Goal: Check status: Check status

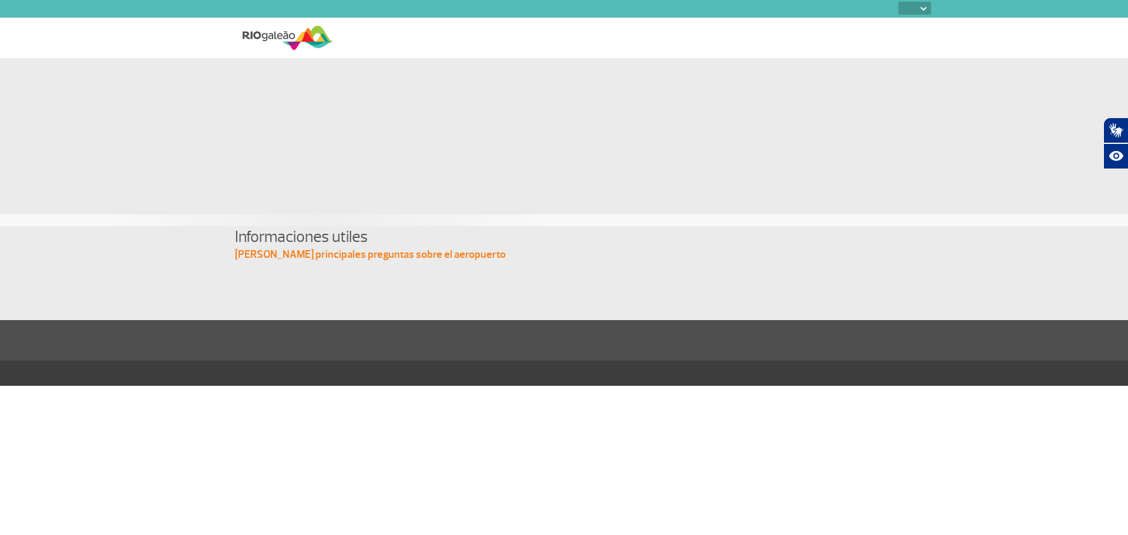
select select
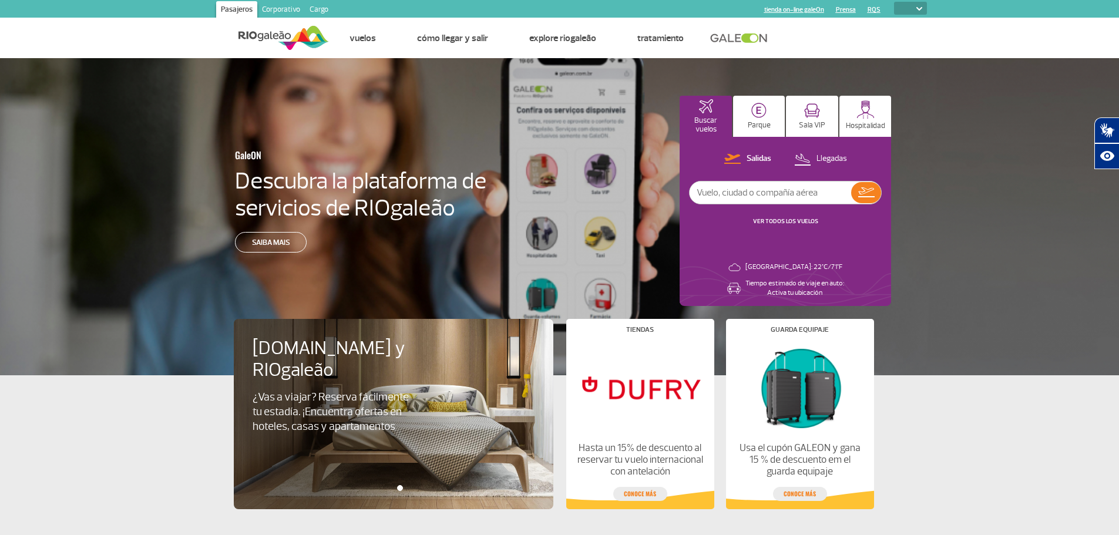
click at [763, 196] on input "text" at bounding box center [771, 193] width 162 height 22
click at [799, 223] on link "VER TODOS LOS VUELOS" at bounding box center [785, 221] width 65 height 8
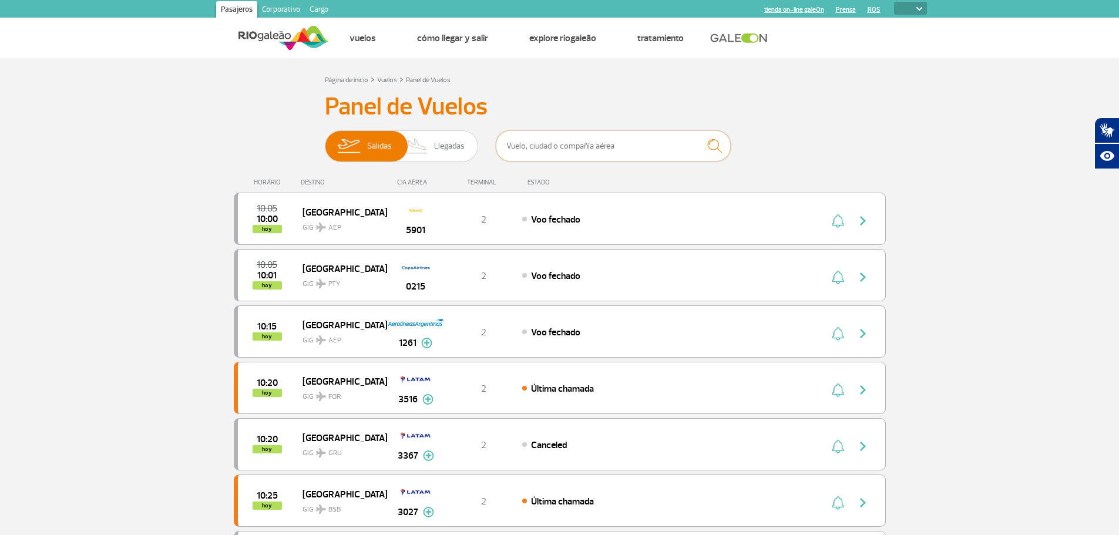
click at [558, 150] on input "text" at bounding box center [613, 145] width 235 height 31
type input "flybondi"
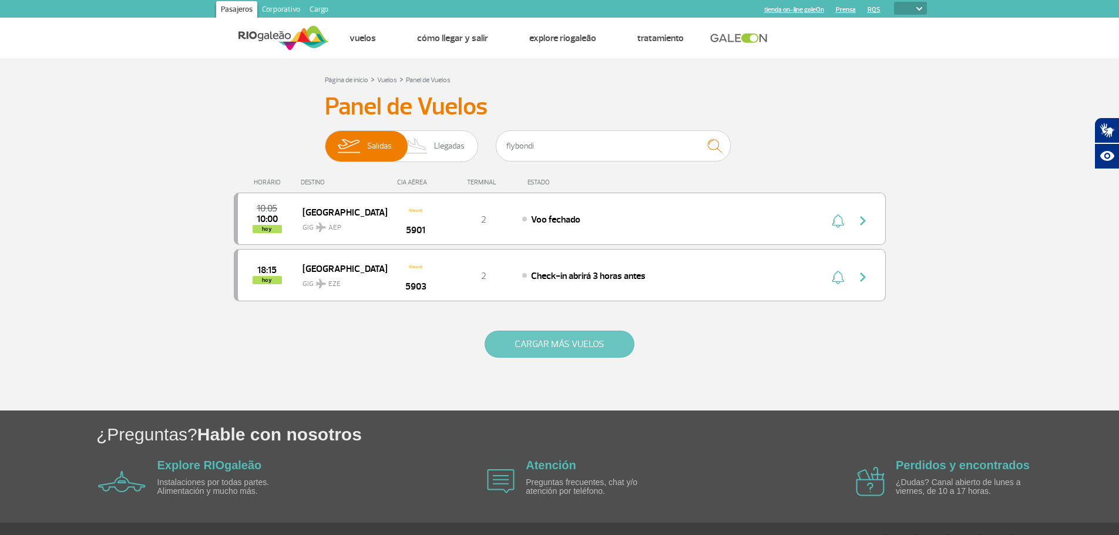
click at [541, 342] on button "CARGAR MÁS VUELOS" at bounding box center [560, 344] width 150 height 27
